Goal: Task Accomplishment & Management: Manage account settings

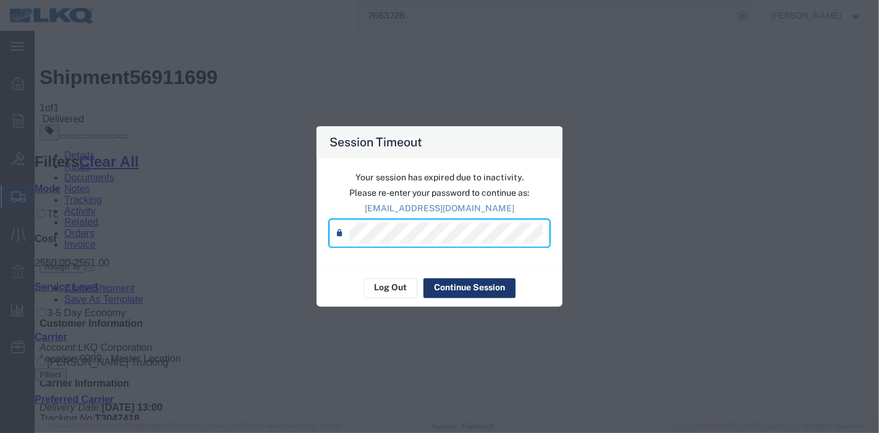
click at [443, 287] on button "Continue Session" at bounding box center [469, 288] width 92 height 20
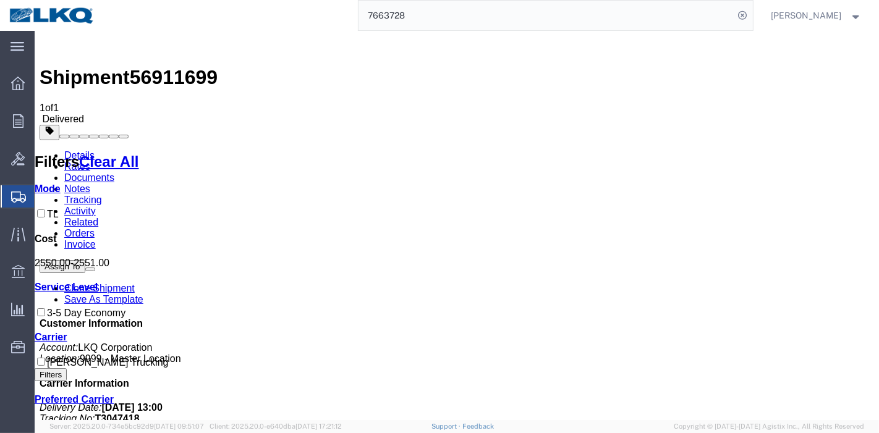
drag, startPoint x: 438, startPoint y: 15, endPoint x: 355, endPoint y: 13, distance: 82.9
click at [355, 13] on div "7663728" at bounding box center [428, 15] width 649 height 31
paste input "56554240"
type input "56554240"
click at [747, 12] on icon at bounding box center [742, 15] width 17 height 17
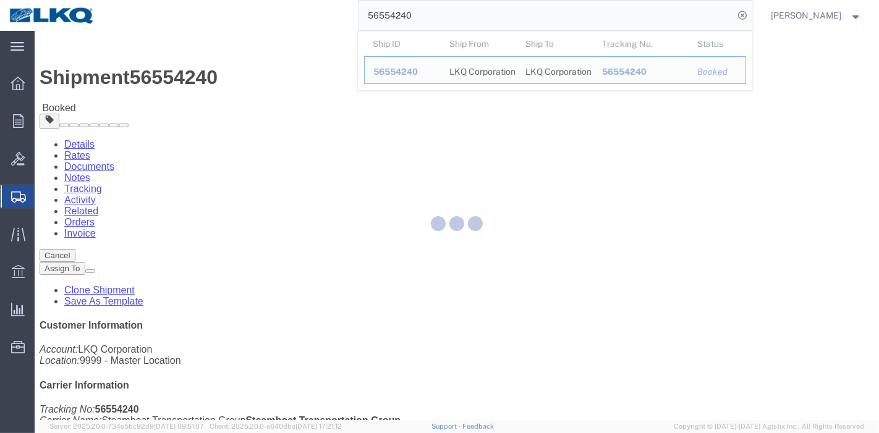
click at [263, 73] on div at bounding box center [457, 225] width 844 height 389
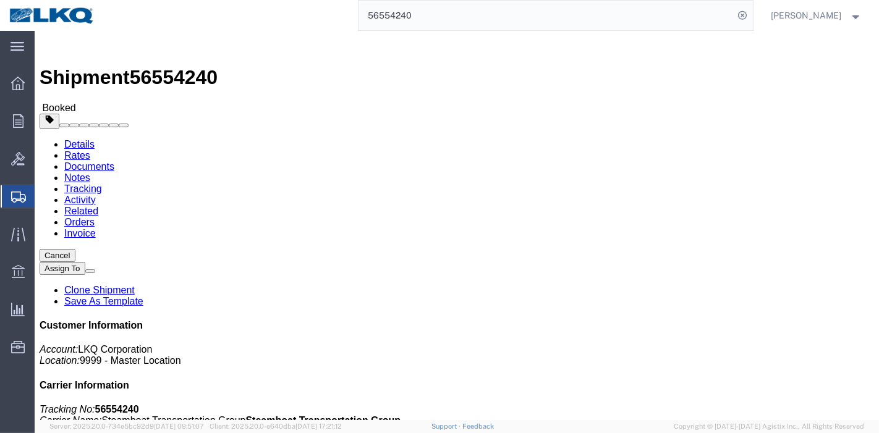
click link "Tracking"
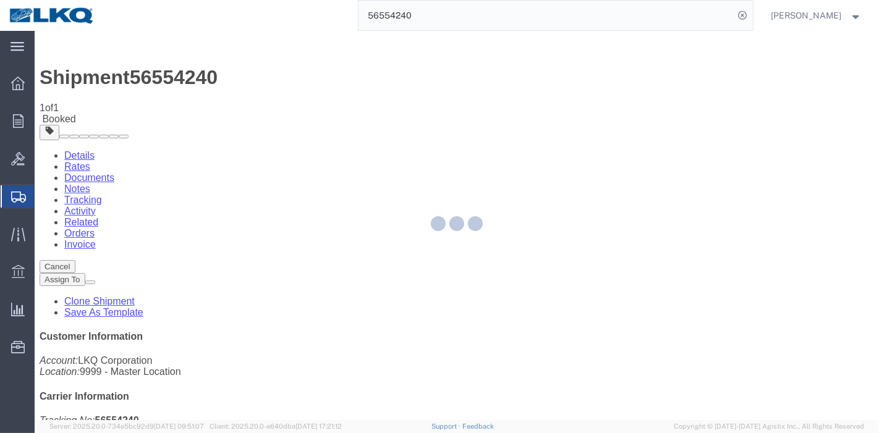
drag, startPoint x: 615, startPoint y: 145, endPoint x: 580, endPoint y: 113, distance: 46.8
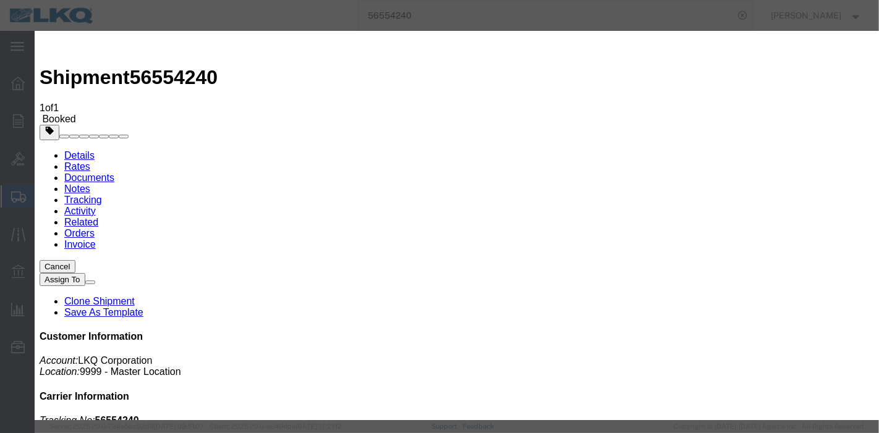
type input "[DATE]"
type input "2:00 AM"
select select "DELIVRED"
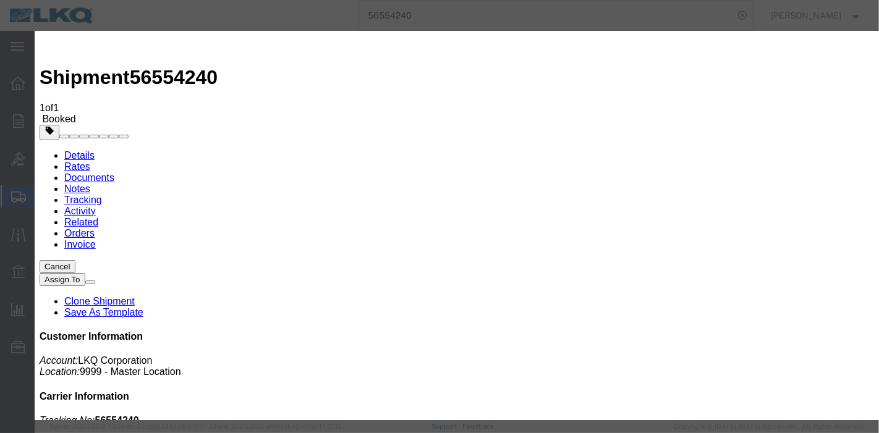
scroll to position [75, 0]
